Goal: Entertainment & Leisure: Consume media (video, audio)

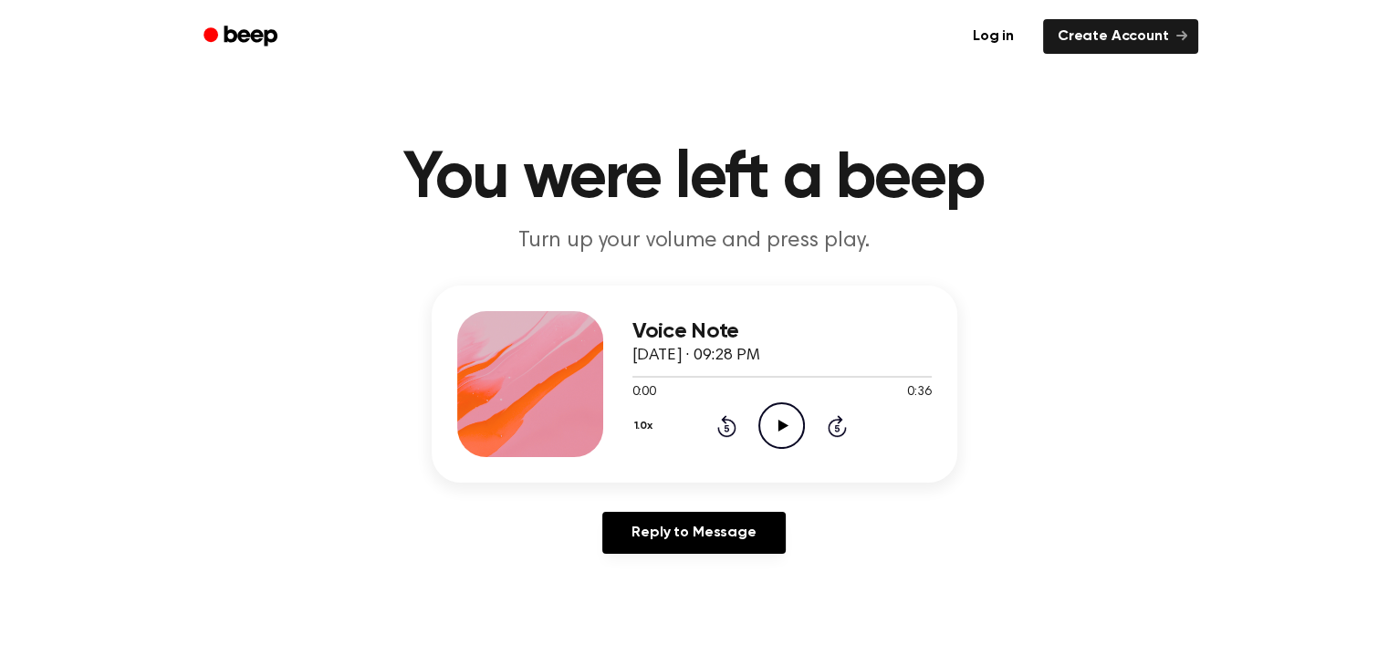
click at [781, 422] on icon at bounding box center [783, 426] width 10 height 12
click at [637, 376] on div at bounding box center [781, 377] width 299 height 2
click at [785, 422] on icon "Play Audio" at bounding box center [781, 425] width 47 height 47
click at [781, 425] on icon at bounding box center [783, 426] width 10 height 12
